Goal: Information Seeking & Learning: Learn about a topic

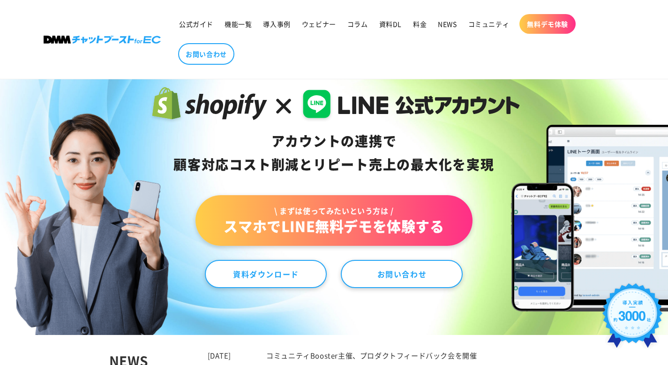
scroll to position [98, 0]
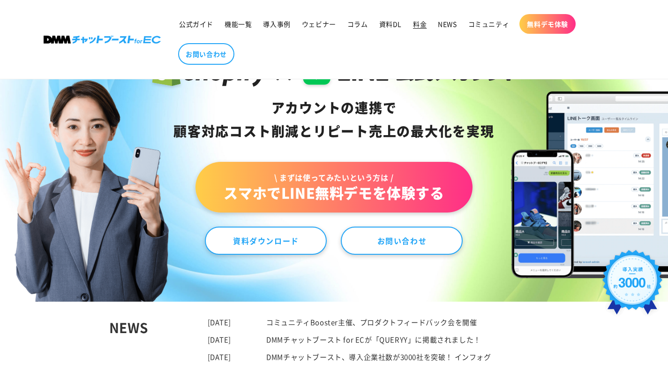
click at [422, 28] on span "料金" at bounding box center [420, 24] width 14 height 8
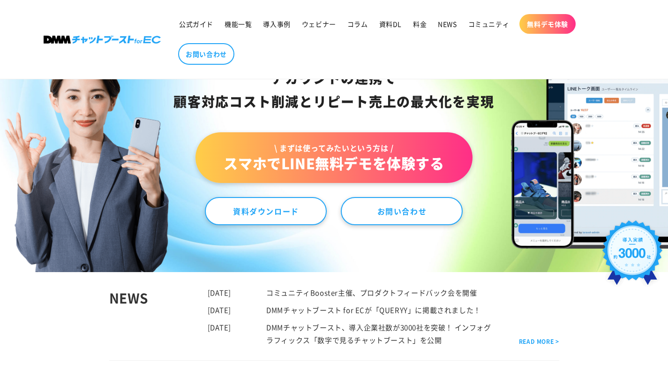
scroll to position [98, 0]
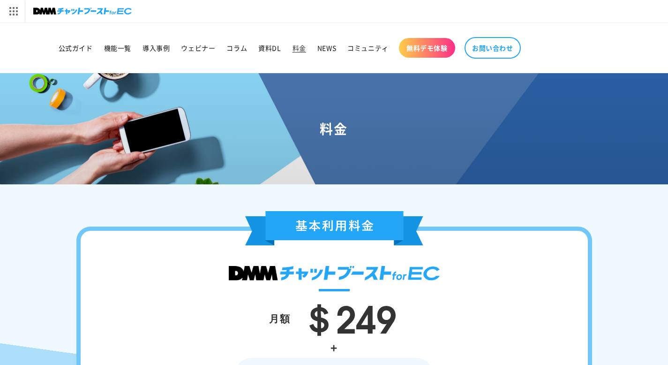
scroll to position [170, 0]
